Goal: Task Accomplishment & Management: Manage account settings

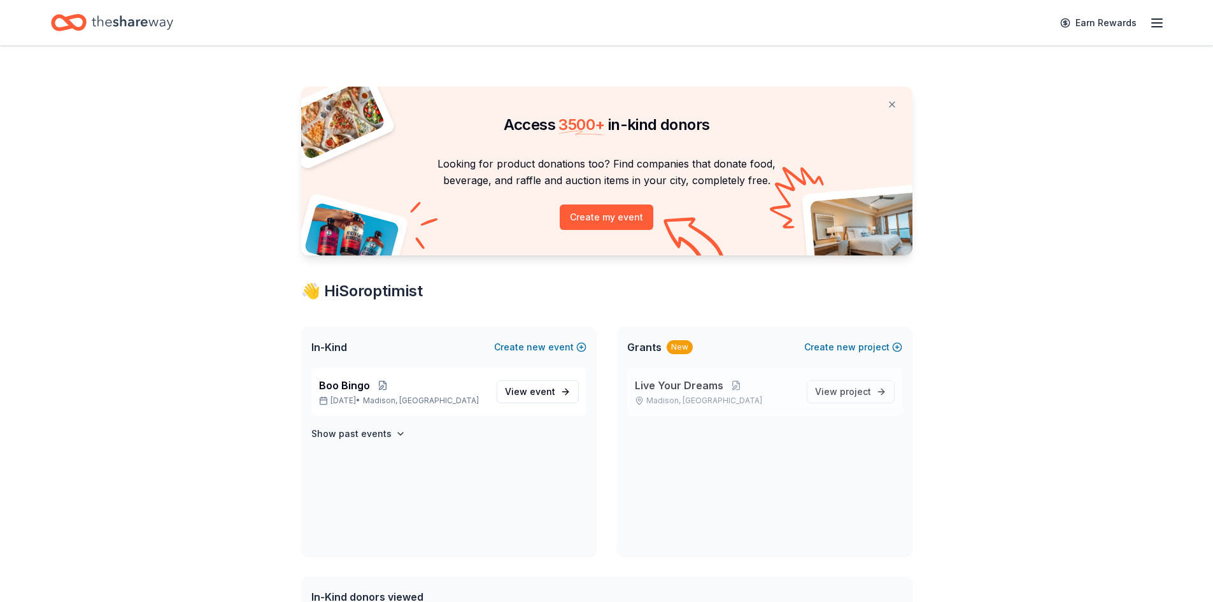
click at [657, 385] on span "Live Your Dreams" at bounding box center [679, 385] width 89 height 15
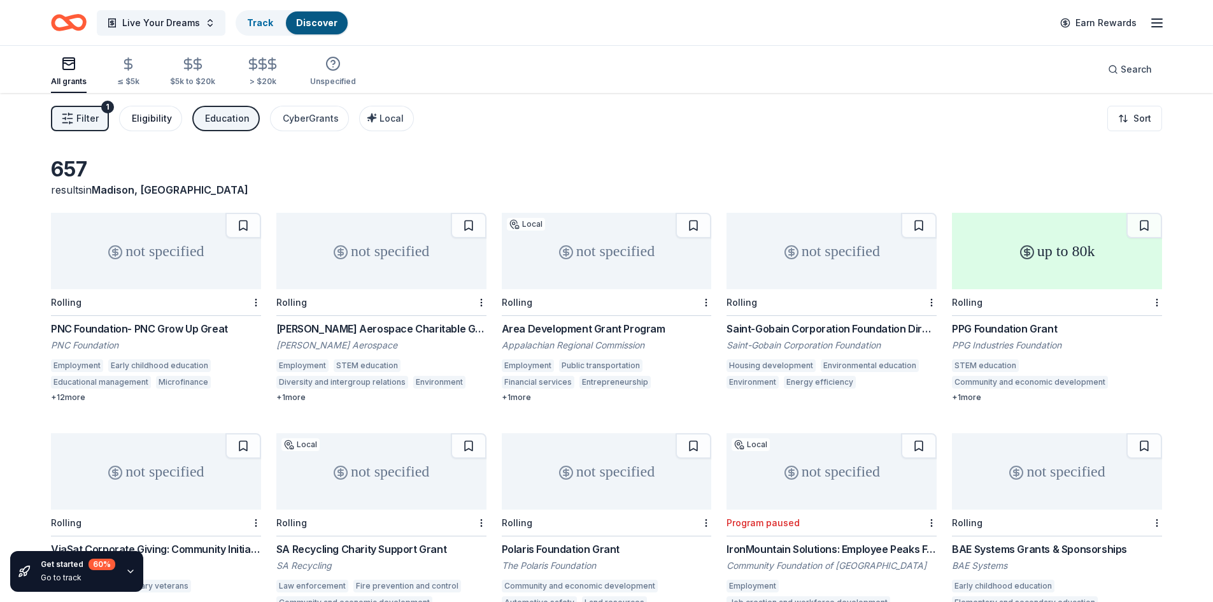
click at [170, 119] on button "Eligibility" at bounding box center [150, 118] width 63 height 25
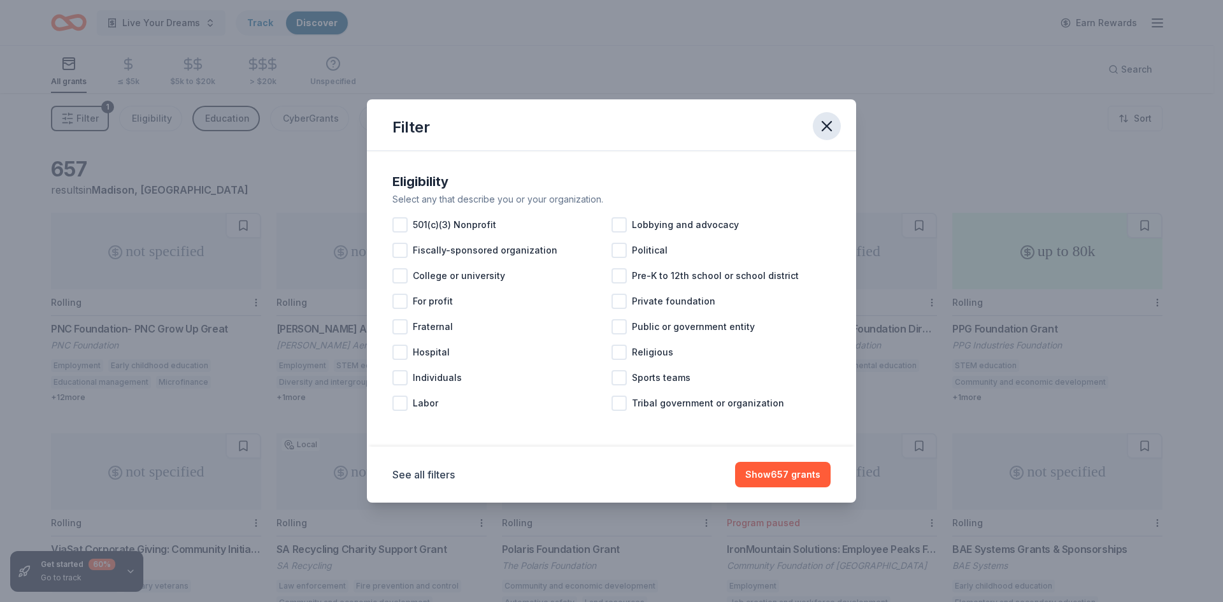
click at [828, 122] on icon "button" at bounding box center [827, 126] width 18 height 18
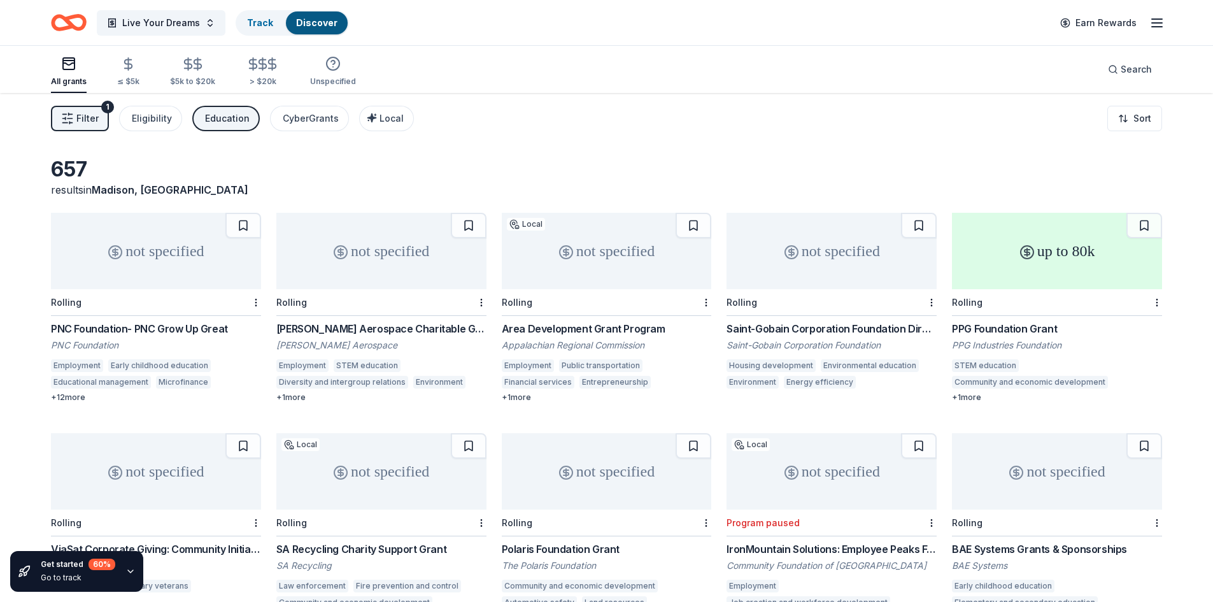
click at [1157, 19] on line "button" at bounding box center [1157, 19] width 10 height 0
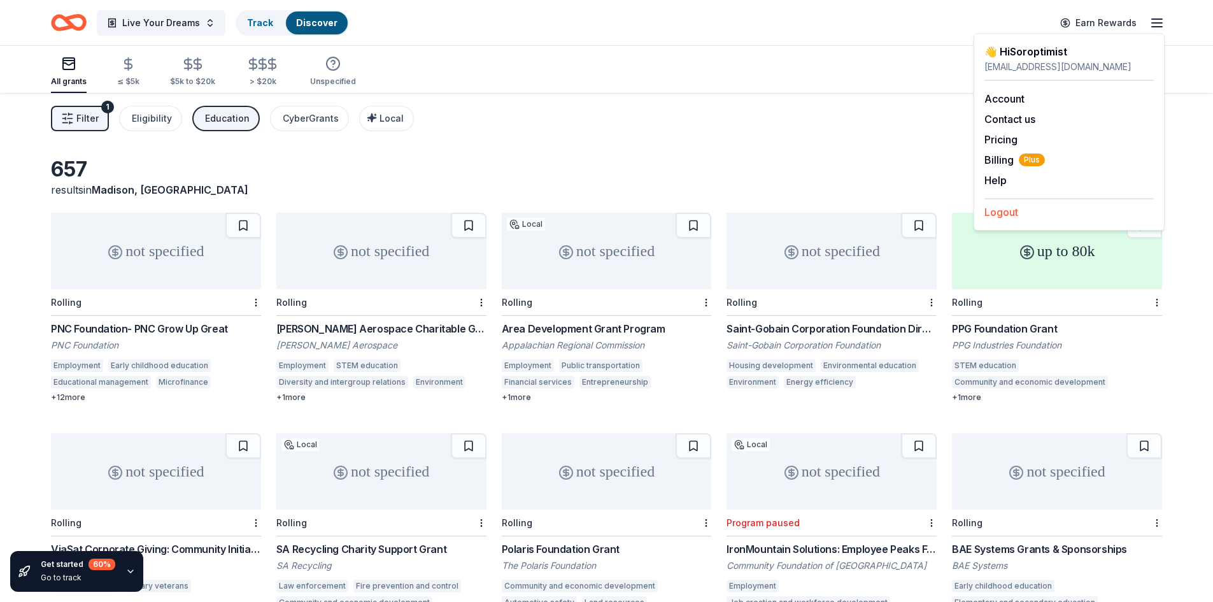
click at [1012, 211] on button "Logout" at bounding box center [1001, 211] width 34 height 15
